Goal: Information Seeking & Learning: Learn about a topic

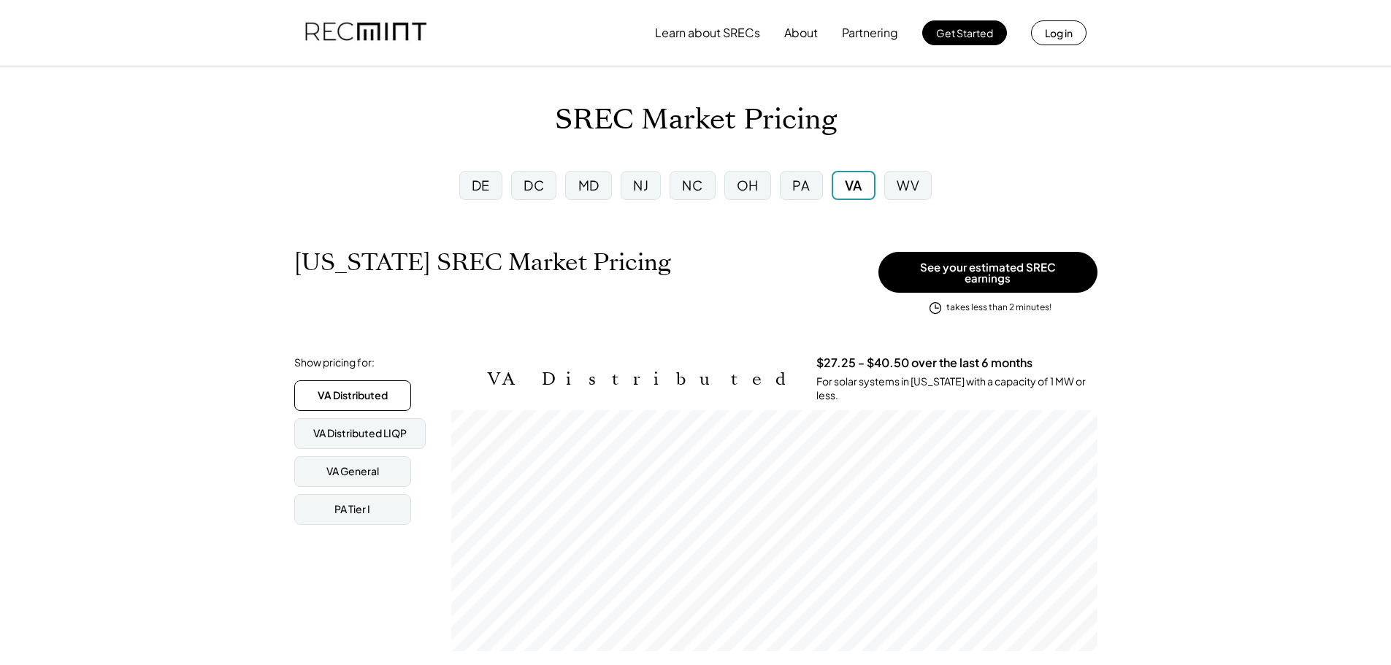
click at [635, 186] on div "NJ" at bounding box center [640, 185] width 15 height 18
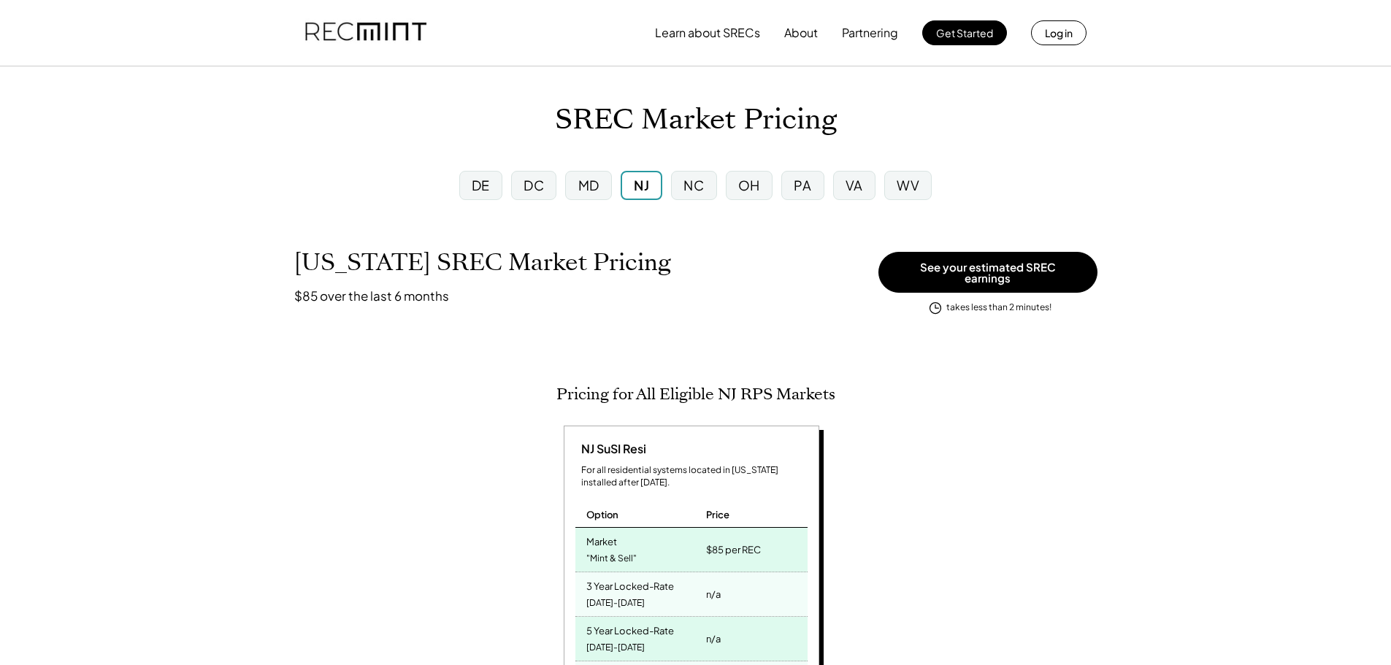
click at [542, 176] on div "DC" at bounding box center [534, 185] width 20 height 18
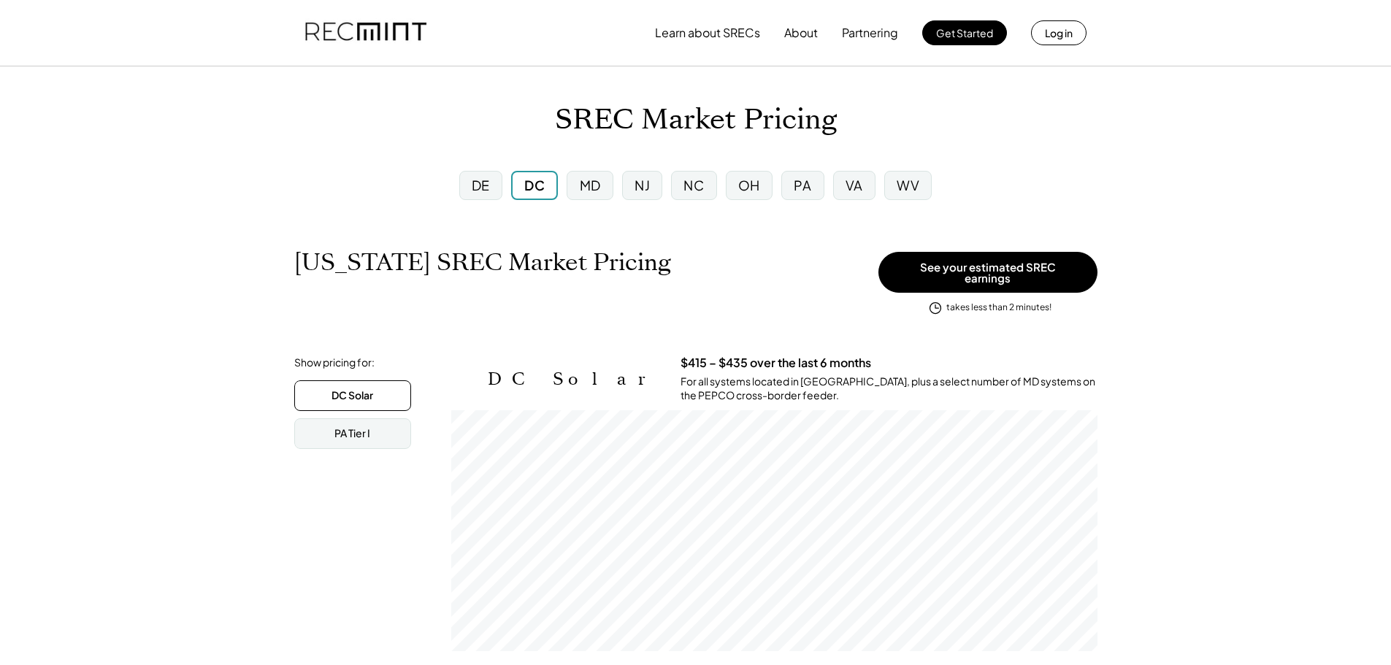
scroll to position [241, 646]
click at [481, 188] on div "DE" at bounding box center [481, 185] width 18 height 18
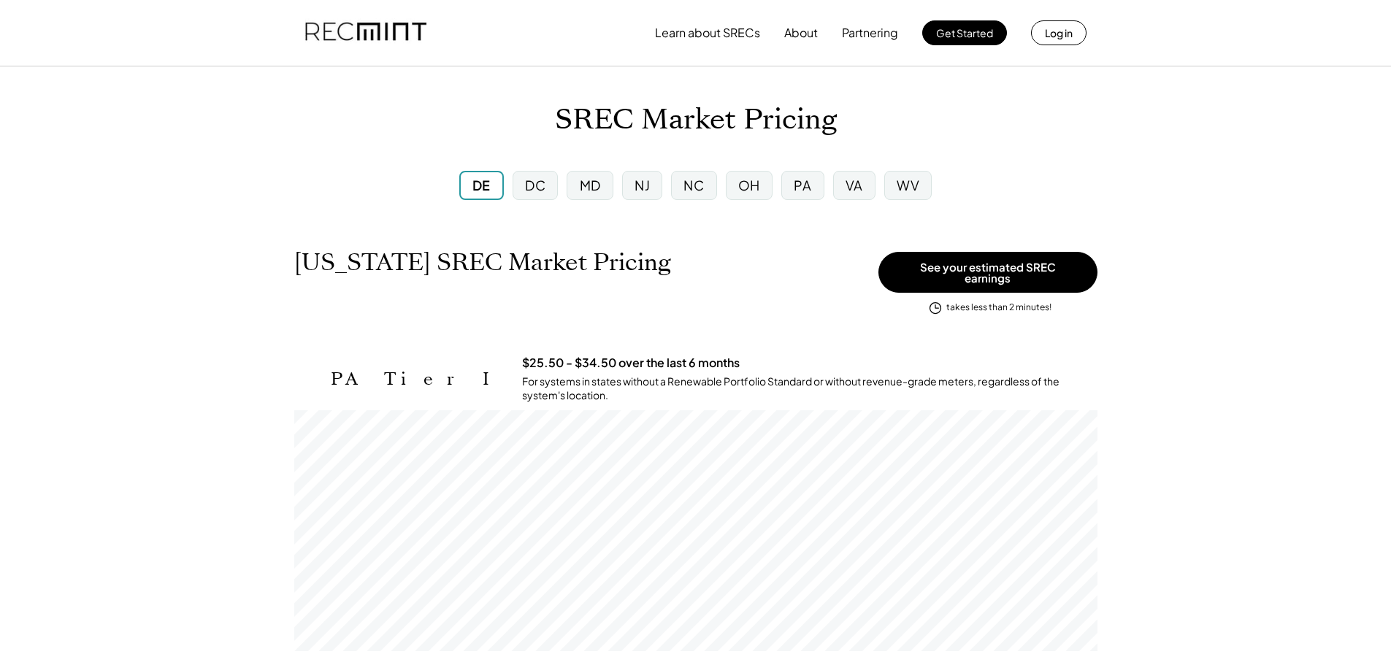
scroll to position [241, 803]
click at [596, 190] on div "MD" at bounding box center [590, 185] width 21 height 18
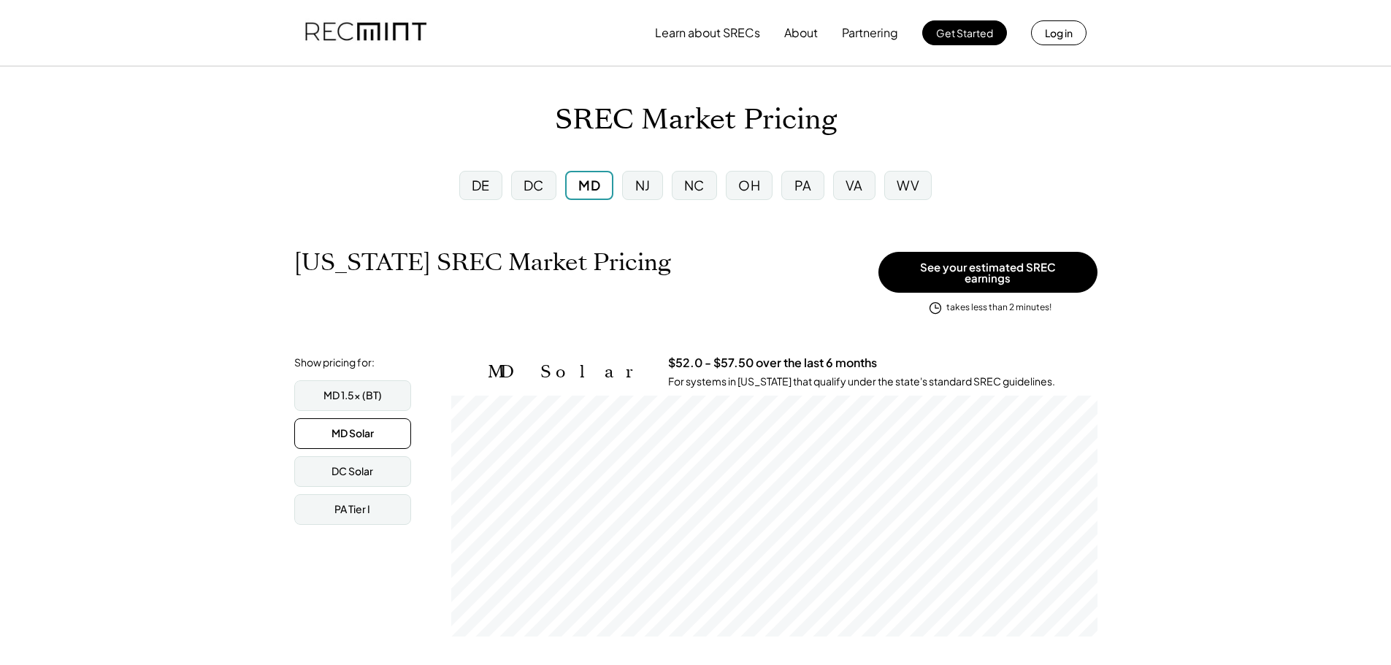
click at [627, 178] on div "NJ" at bounding box center [642, 185] width 40 height 29
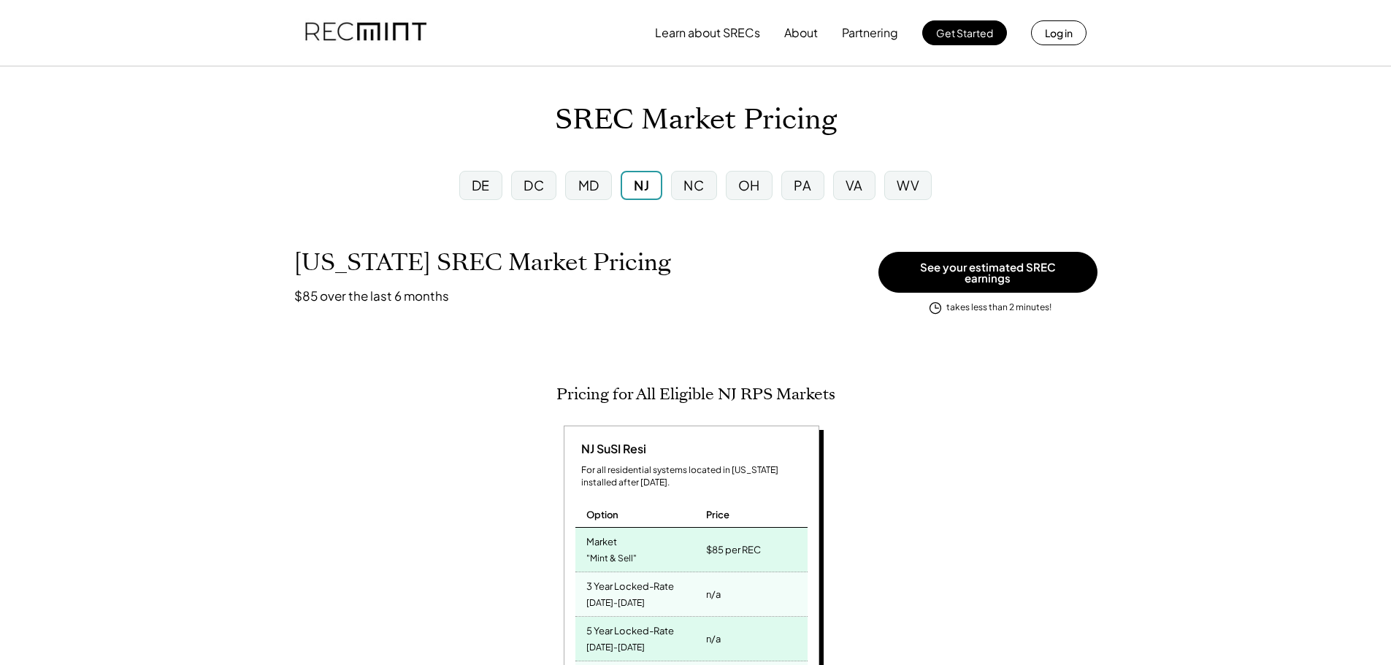
click at [716, 180] on div "NC" at bounding box center [693, 185] width 45 height 29
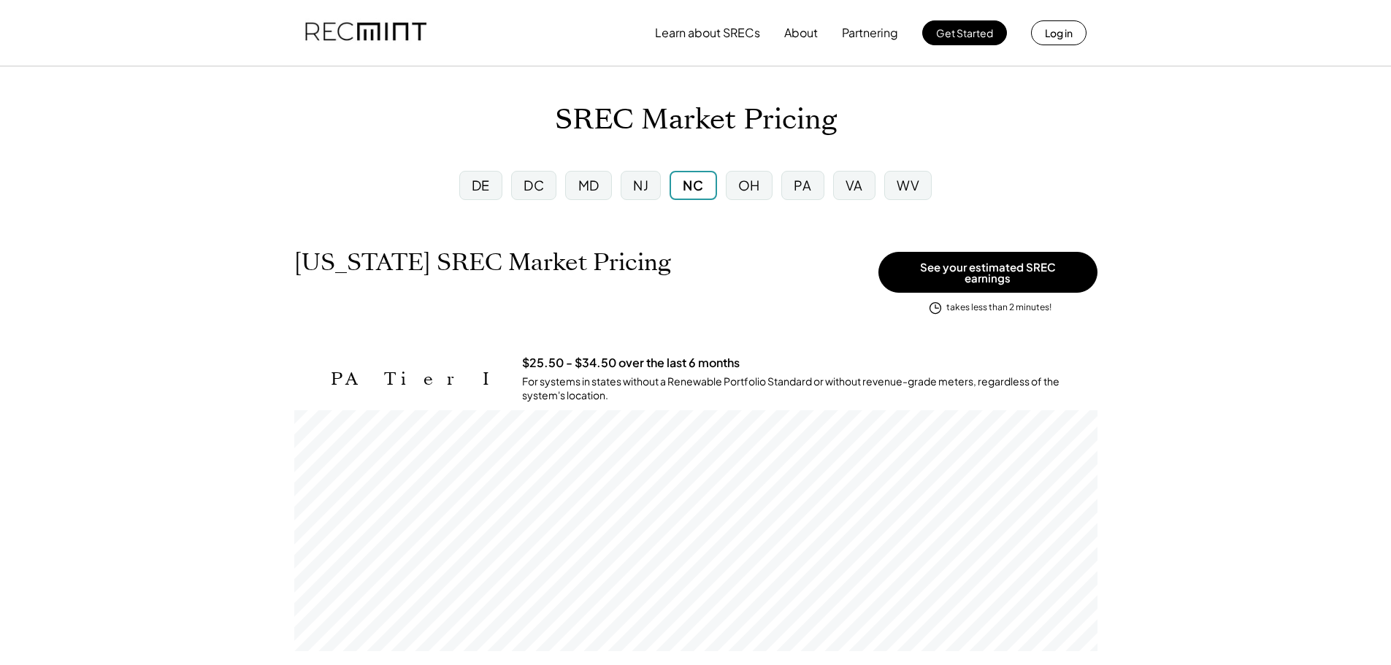
scroll to position [241, 803]
click at [750, 186] on div "OH" at bounding box center [749, 185] width 22 height 18
click at [791, 194] on div "PA" at bounding box center [802, 185] width 42 height 29
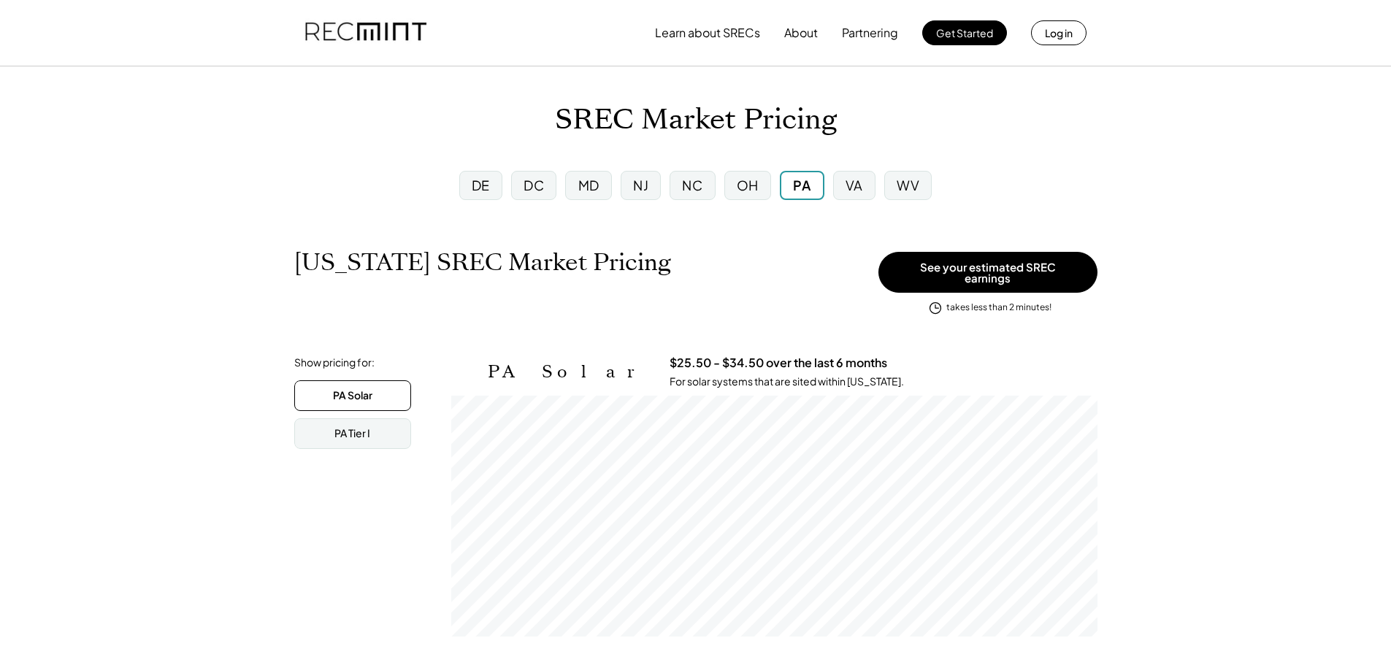
click at [838, 187] on div "VA" at bounding box center [854, 185] width 42 height 29
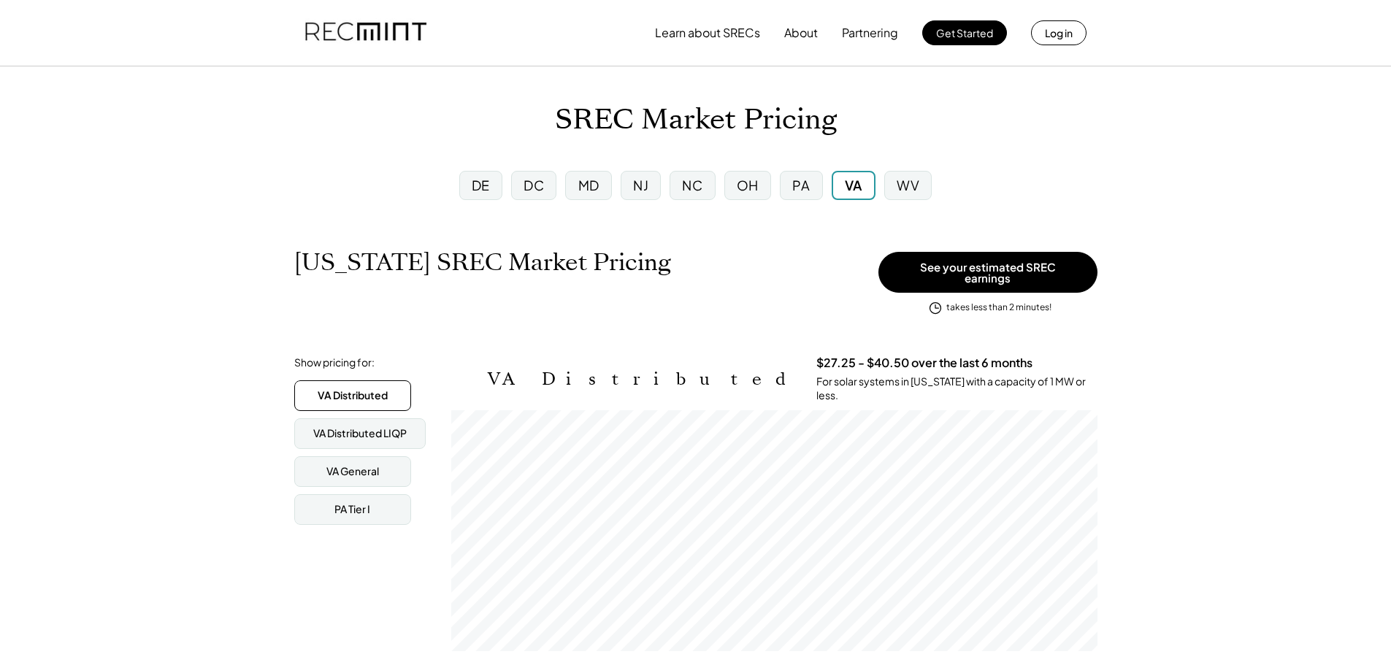
scroll to position [241, 646]
click at [914, 186] on div "WV" at bounding box center [908, 185] width 23 height 18
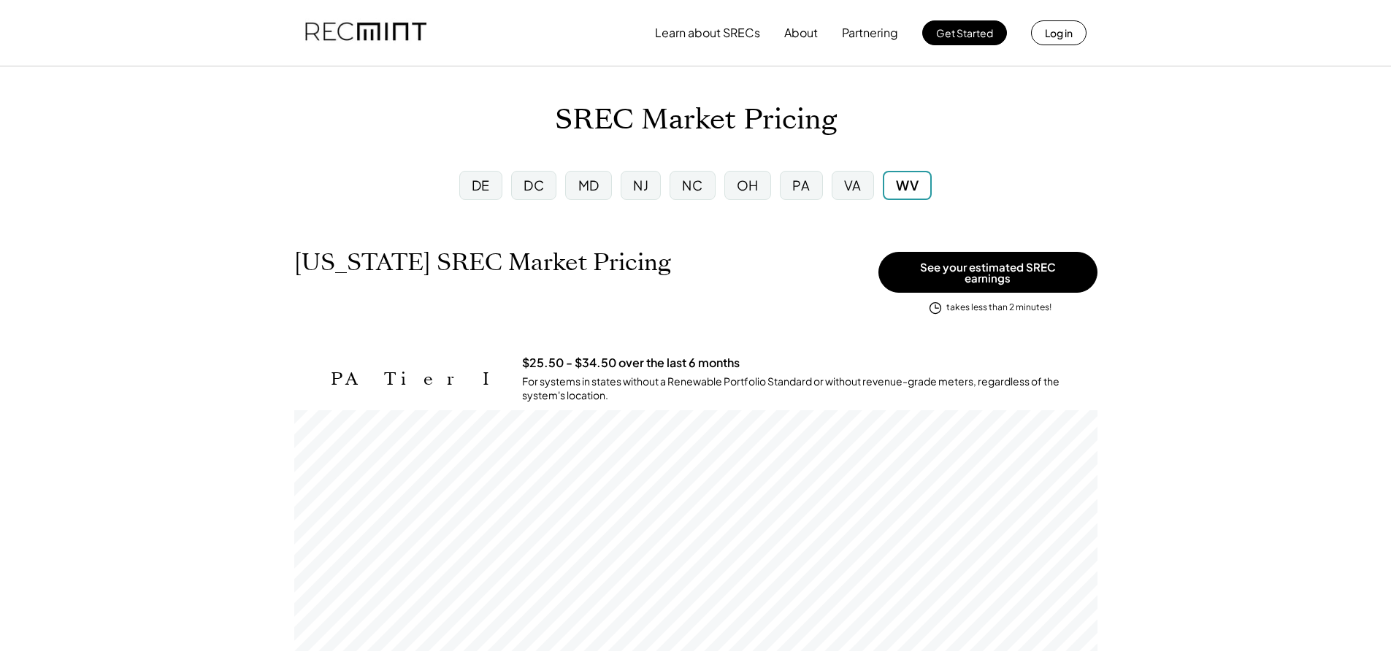
scroll to position [241, 803]
click at [542, 177] on div "DC" at bounding box center [534, 185] width 20 height 18
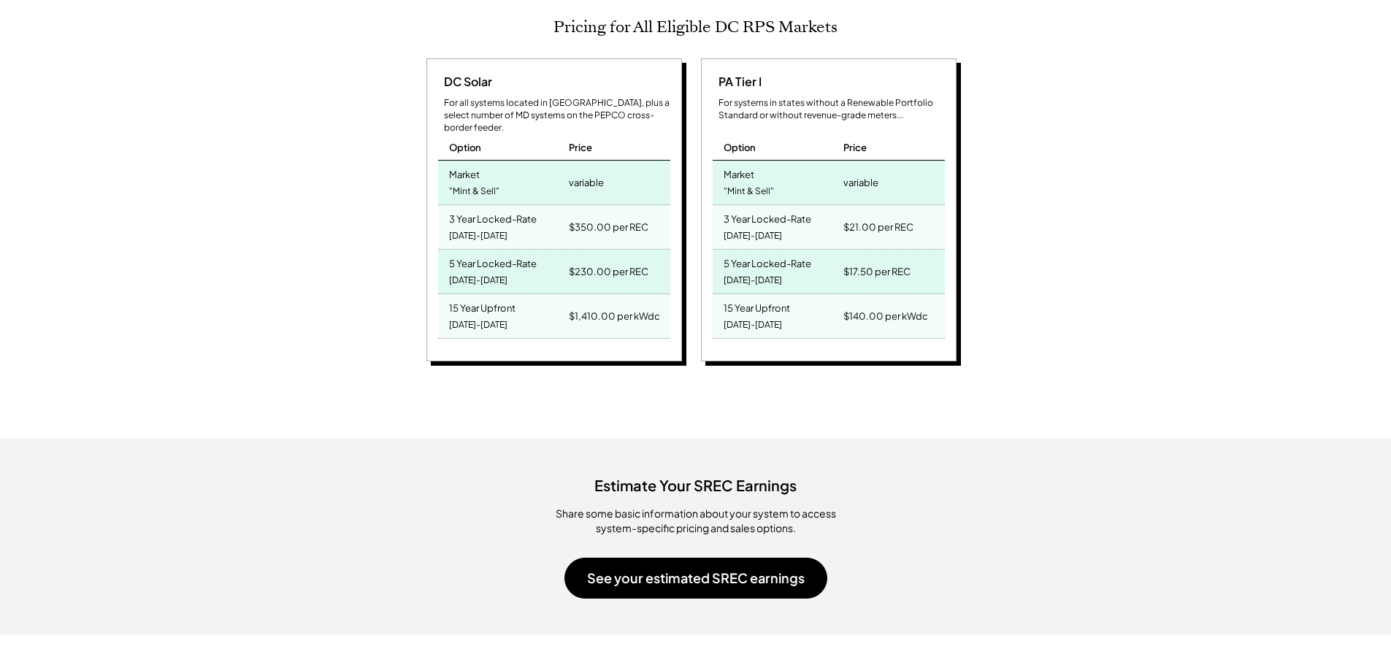
scroll to position [225, 0]
